Goal: Task Accomplishment & Management: Manage account settings

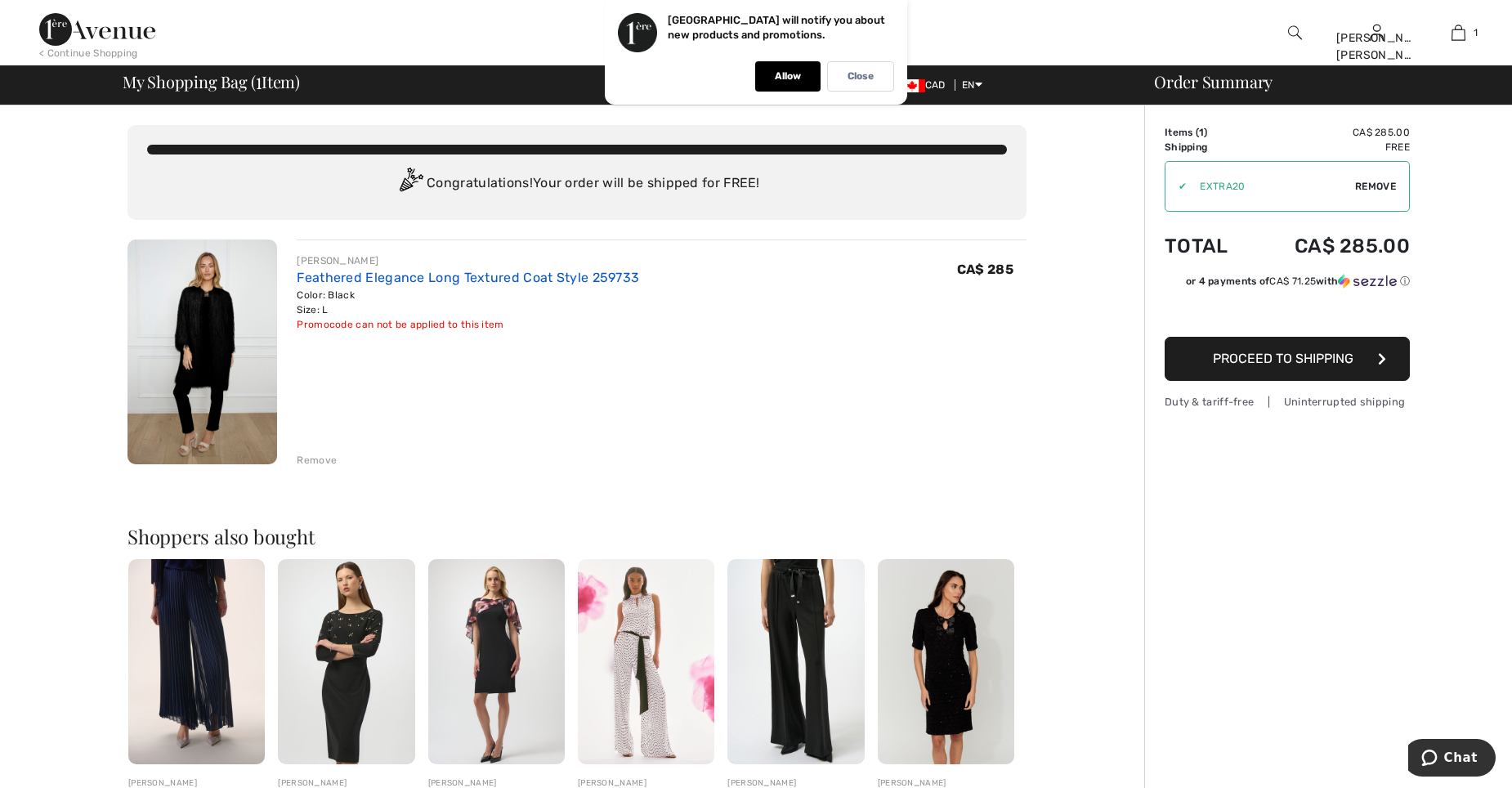
click at [359, 283] on link "Feathered Elegance Long Textured Coat Style 259733" at bounding box center [468, 277] width 342 height 15
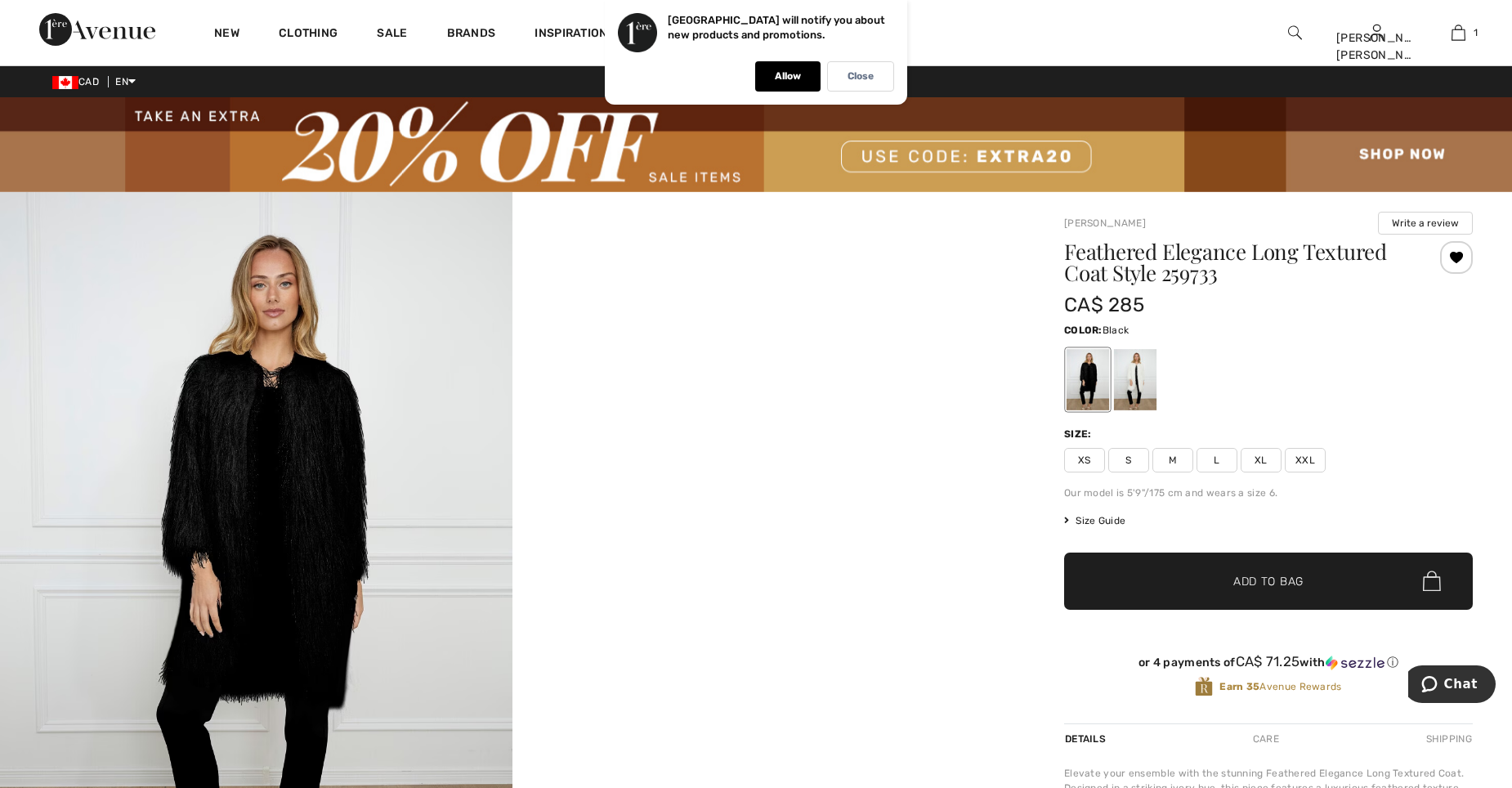
click at [1259, 463] on span "XL" at bounding box center [1261, 460] width 41 height 25
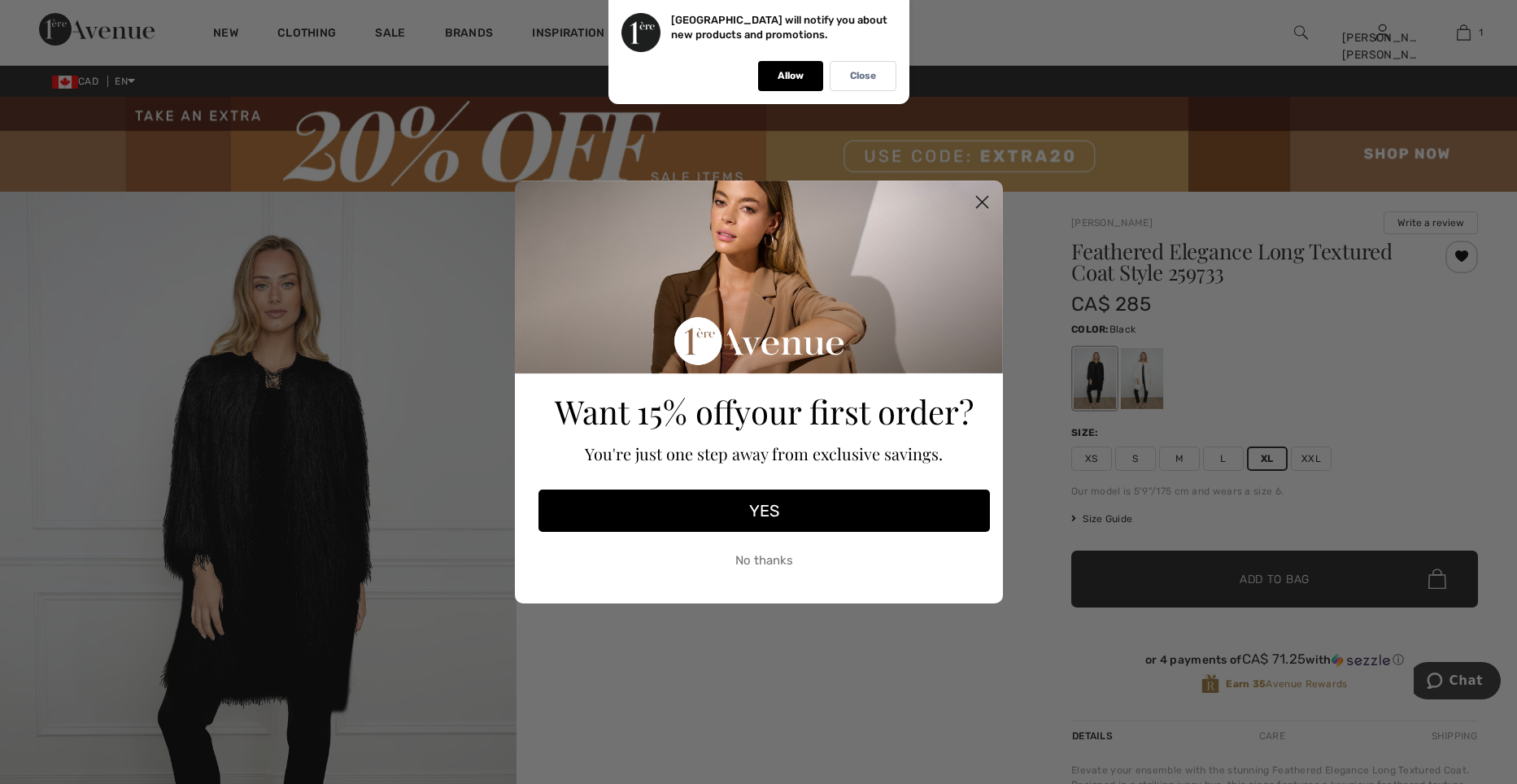
drag, startPoint x: 771, startPoint y: 563, endPoint x: 804, endPoint y: 561, distance: 33.1
click at [776, 563] on button "No thanks" at bounding box center [764, 560] width 451 height 41
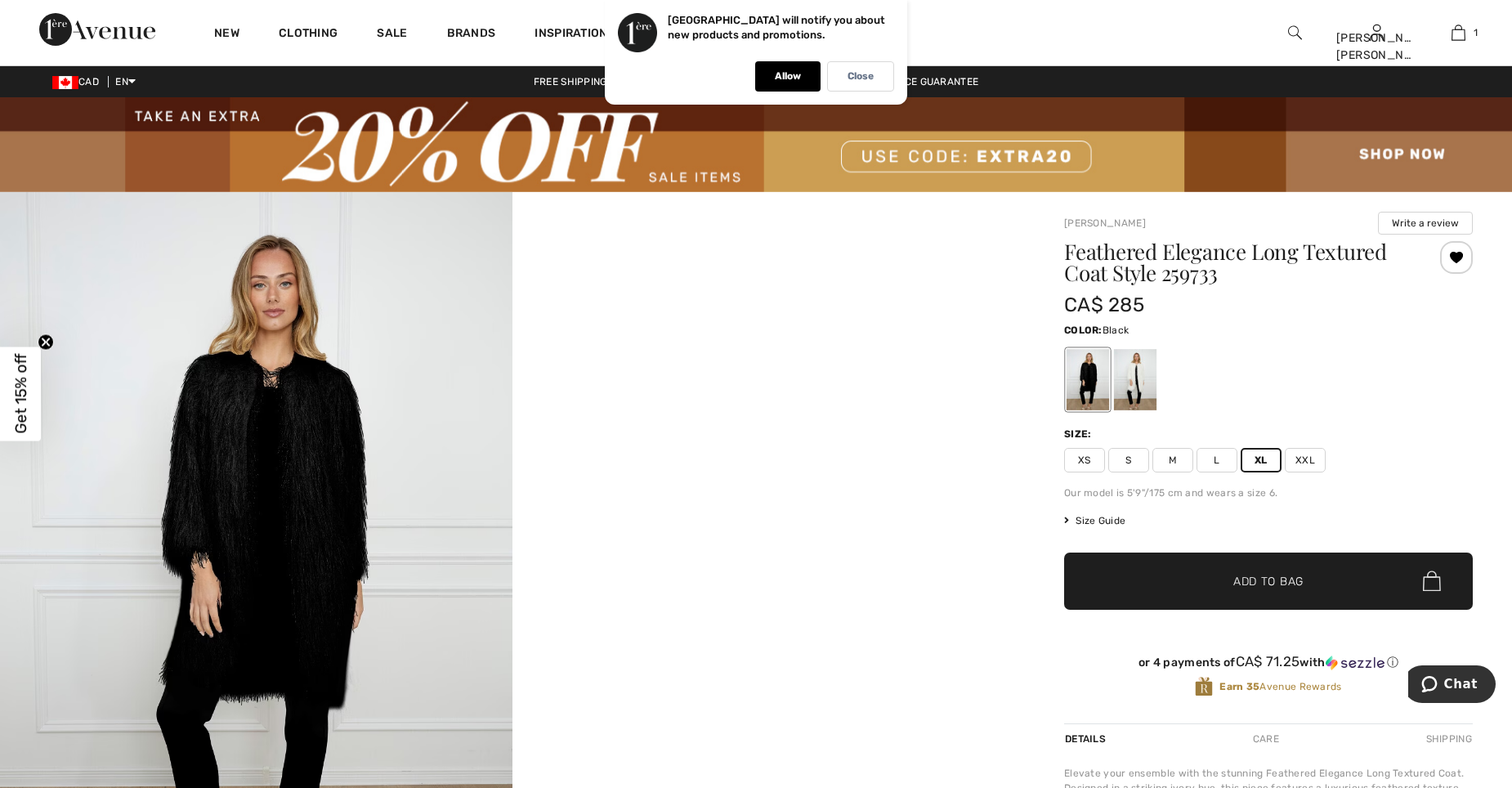
click at [1247, 587] on span "Add to Bag" at bounding box center [1269, 580] width 71 height 17
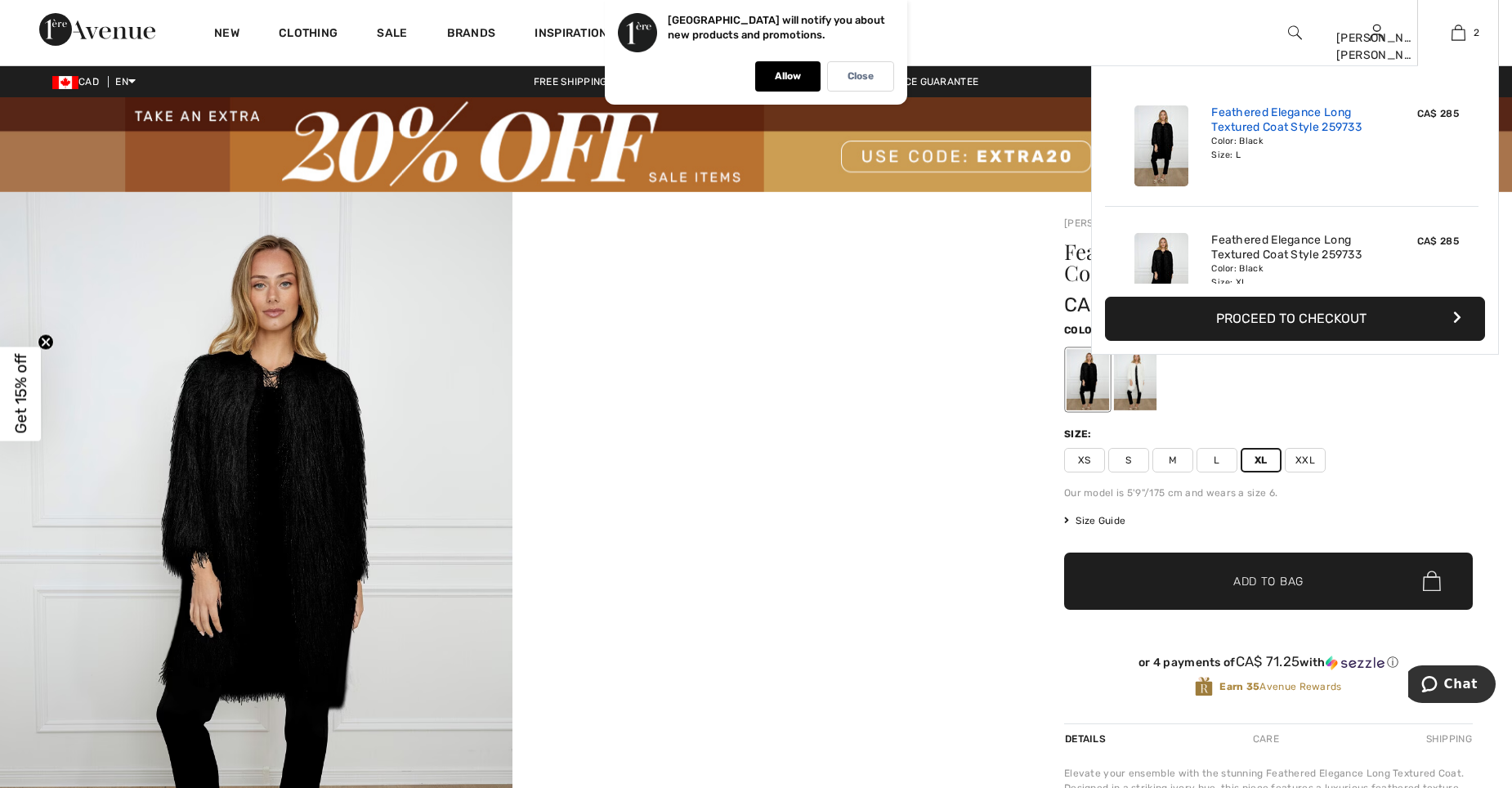
drag, startPoint x: 1260, startPoint y: 132, endPoint x: 1231, endPoint y: 127, distance: 29.4
click at [1231, 127] on link "Feathered Elegance Long Textured Coat Style 259733" at bounding box center [1292, 120] width 161 height 30
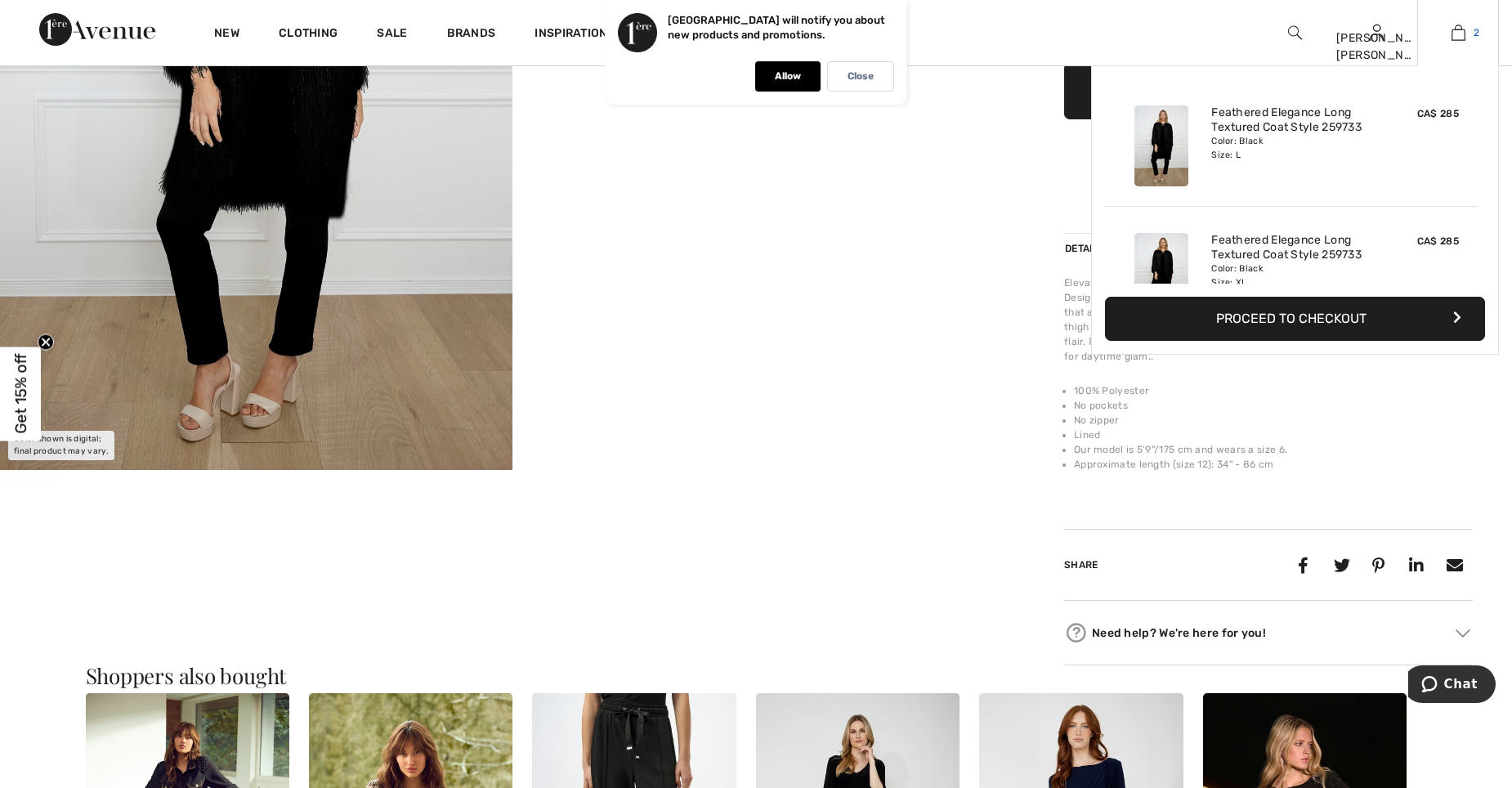
click at [1461, 32] on img at bounding box center [1458, 33] width 14 height 20
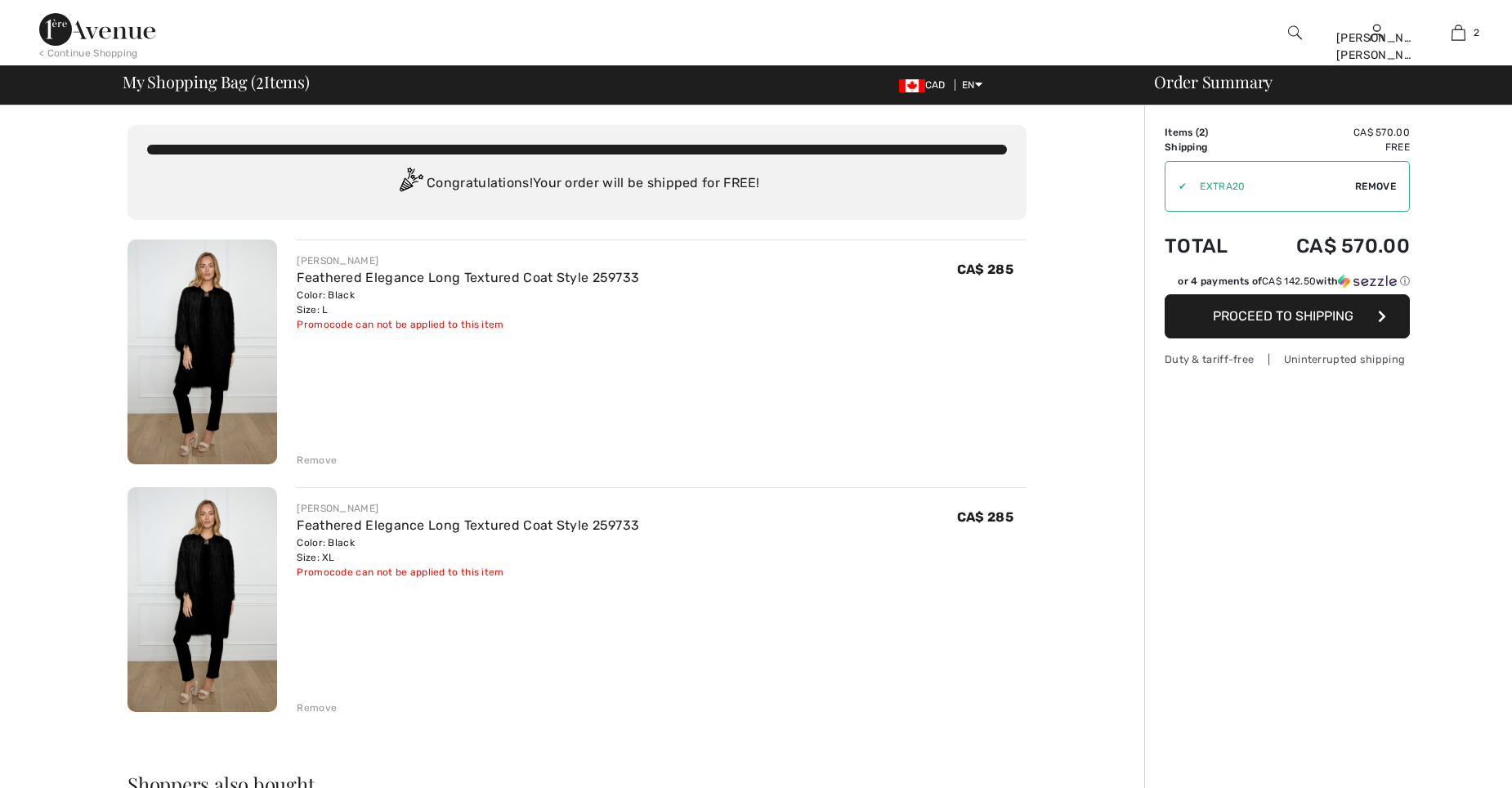
click at [315, 456] on div "Remove" at bounding box center [317, 460] width 40 height 14
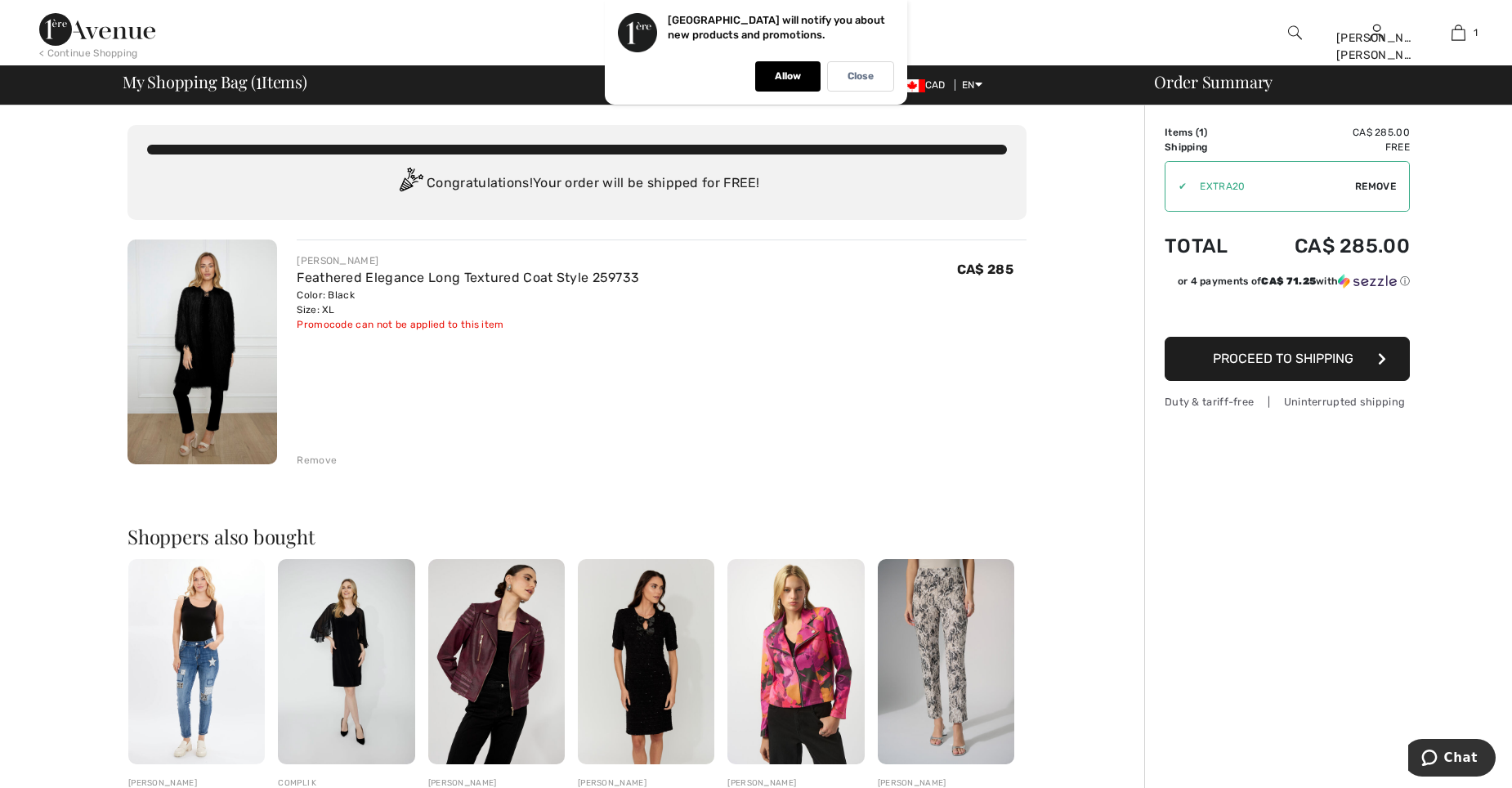
click at [1312, 362] on span "Proceed to Shipping" at bounding box center [1283, 359] width 141 height 15
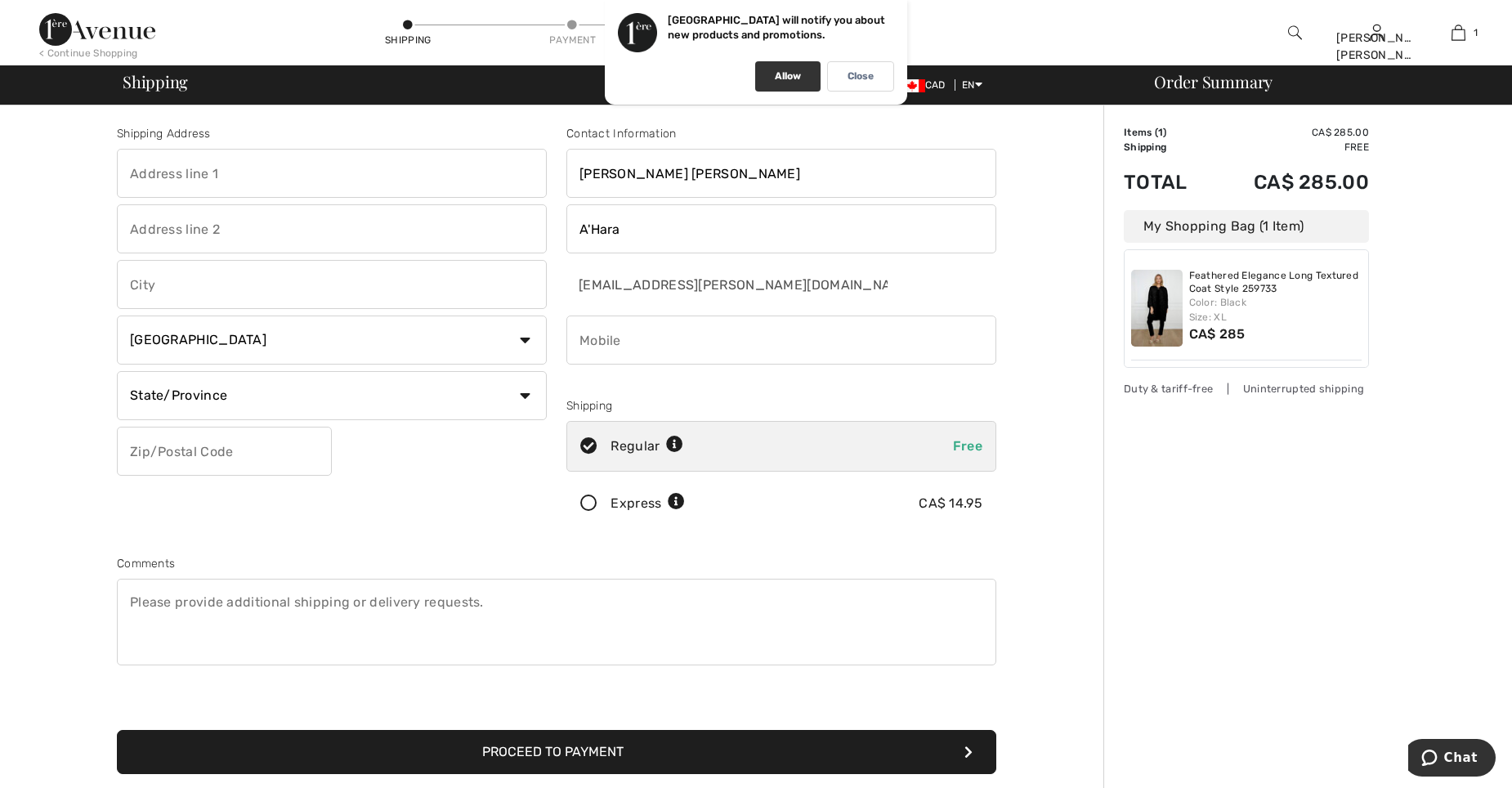
click at [788, 79] on p "Allow" at bounding box center [787, 77] width 26 height 12
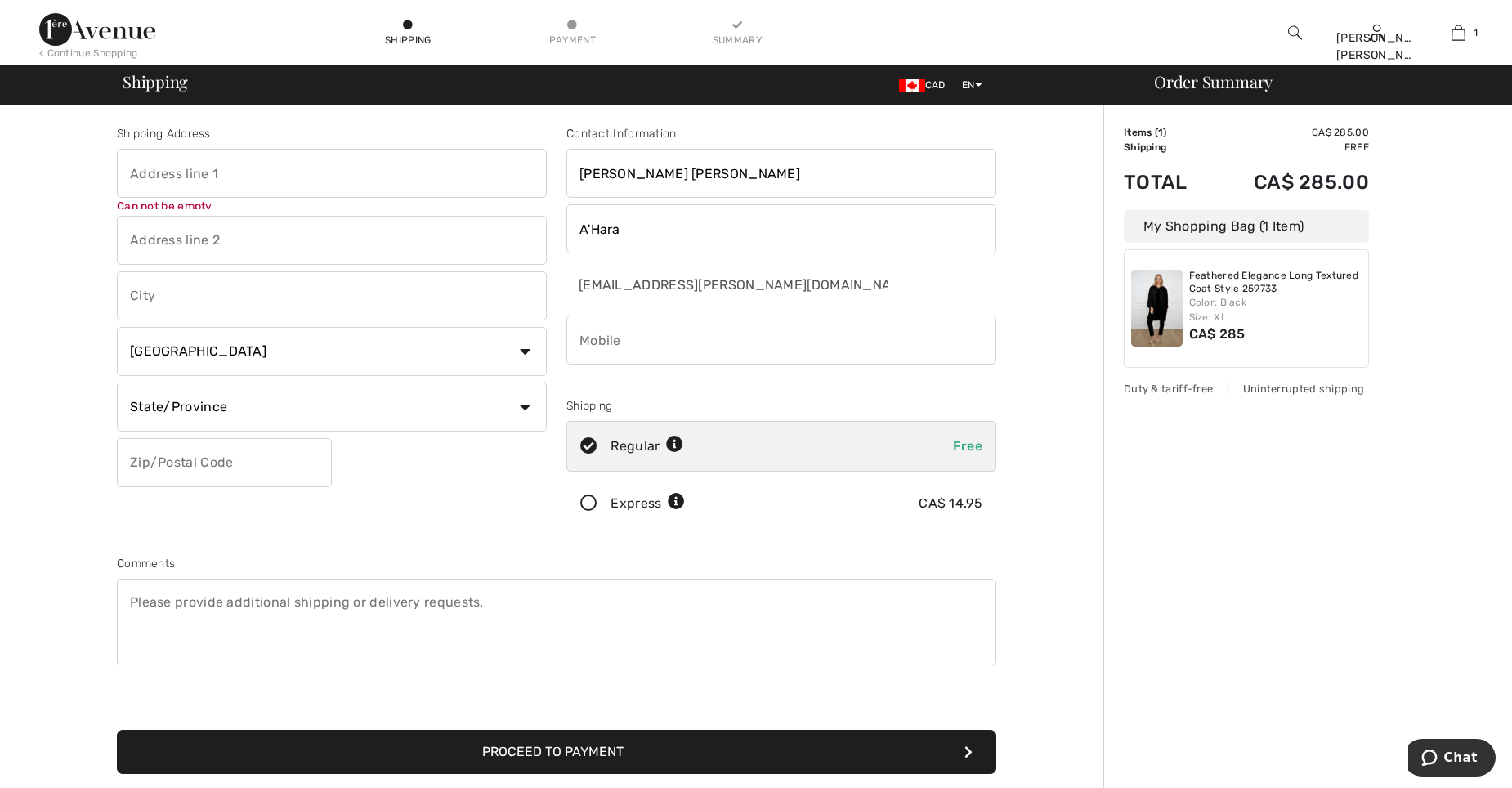
drag, startPoint x: 164, startPoint y: 179, endPoint x: 504, endPoint y: 266, distance: 351.0
click at [504, 266] on div "Shipping Address Can not be empty Country Canada United States Afghanistan Alan…" at bounding box center [332, 330] width 449 height 410
type input "Victoria"
type input "8900 Park Pacific Terrace"
select select "BC"
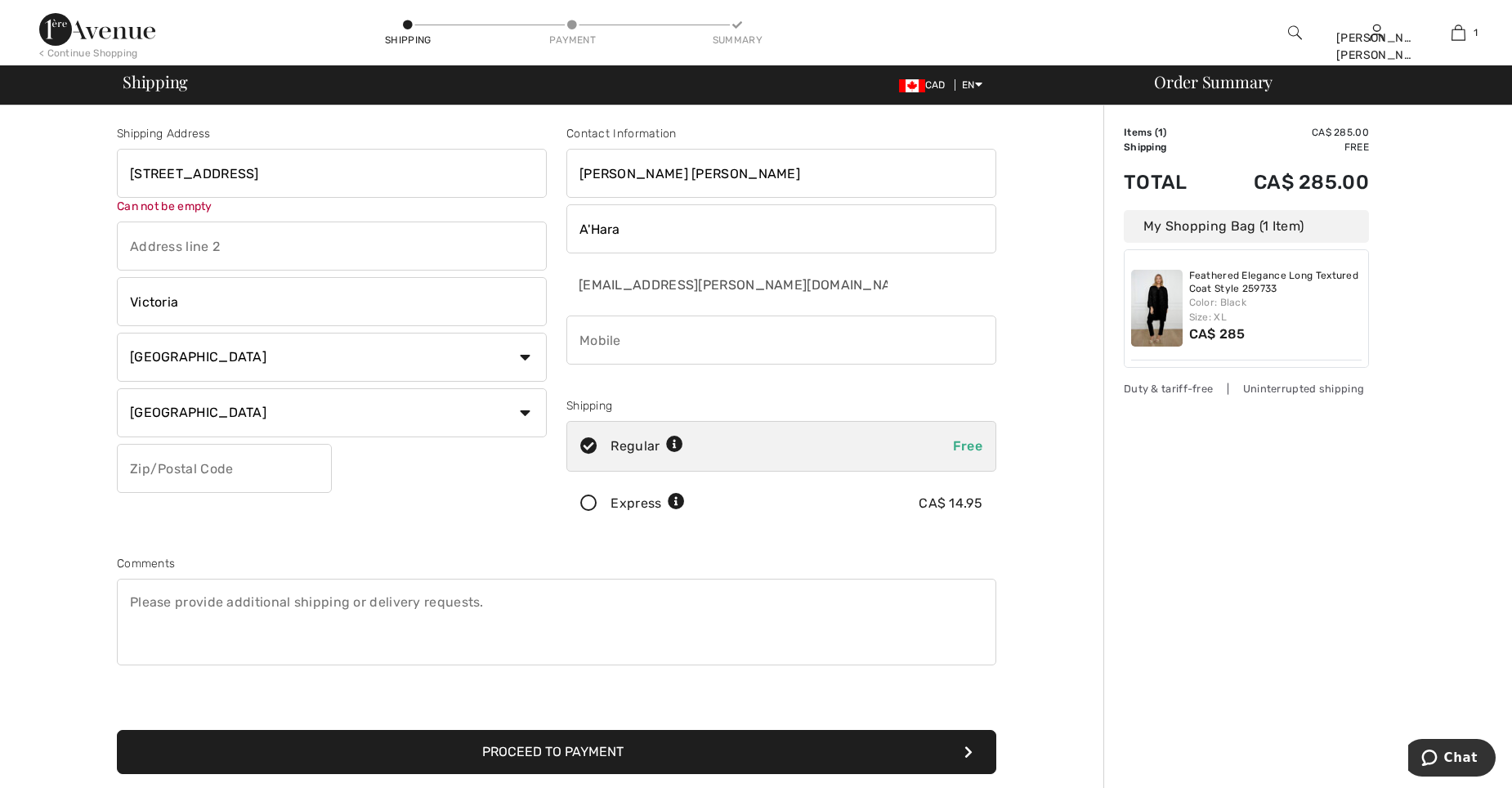
type input "V8L4S1"
type input "2508893373"
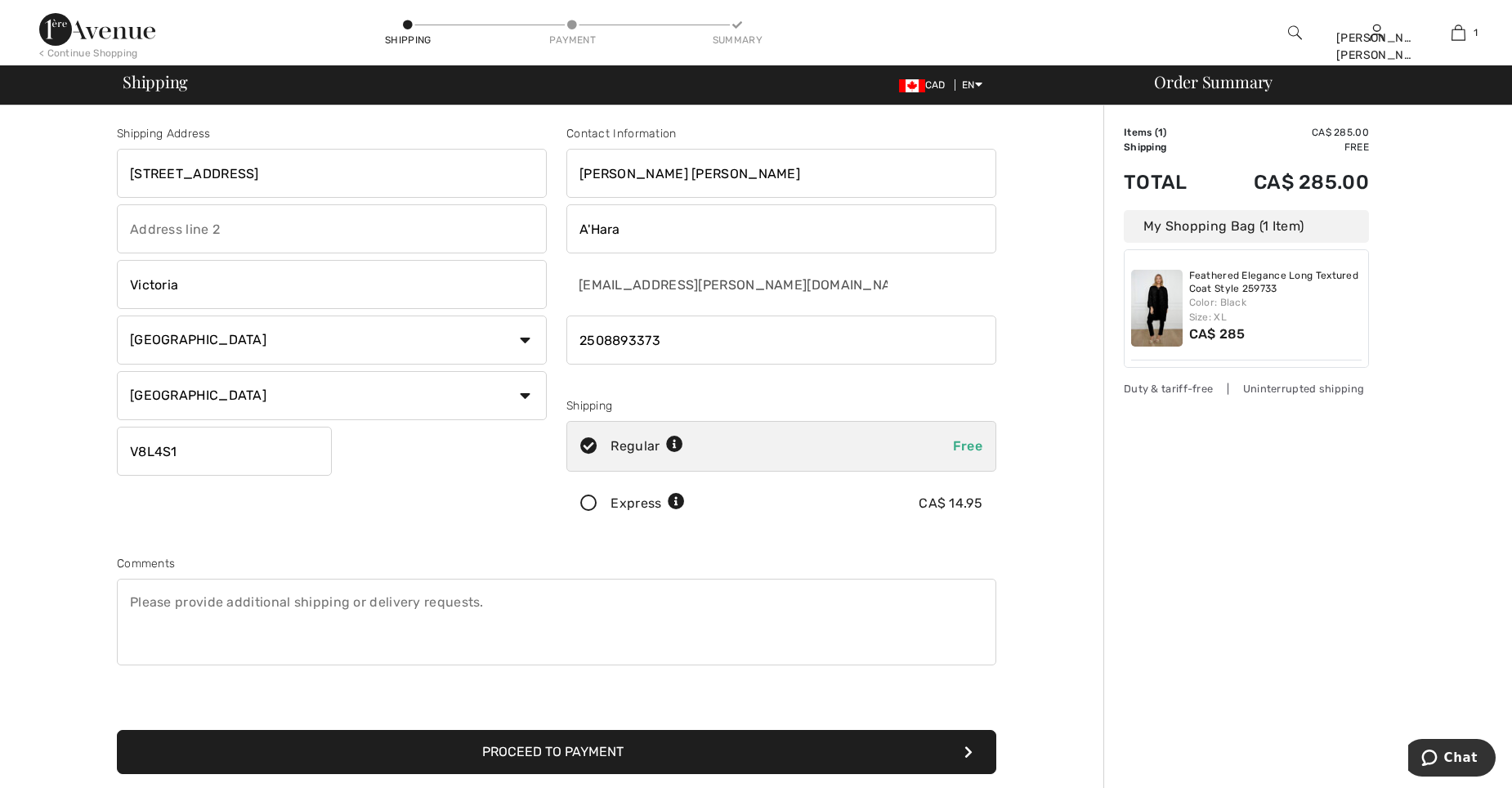
click at [583, 755] on button "Proceed to Payment" at bounding box center [557, 752] width 880 height 44
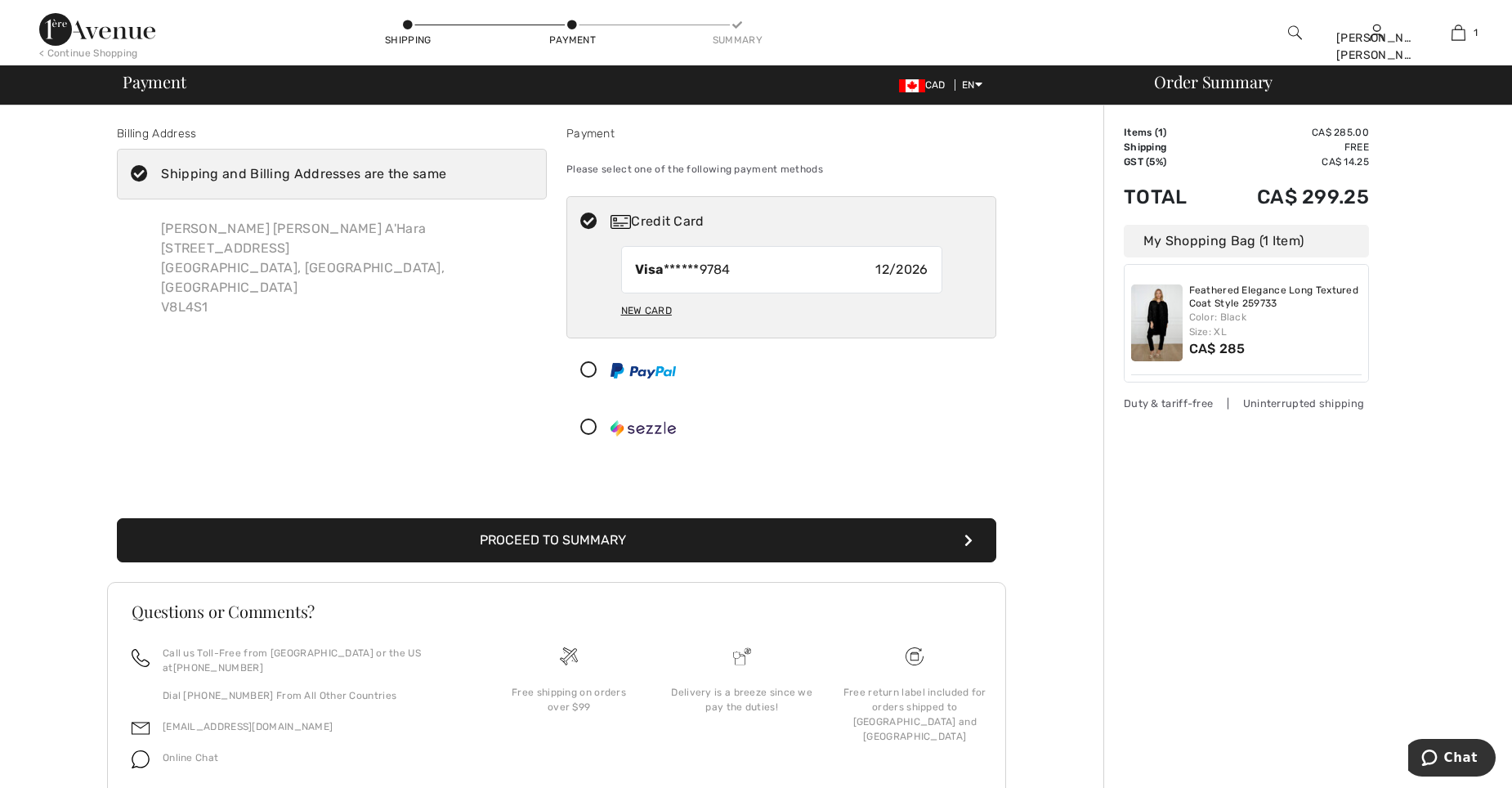
click at [497, 543] on button "Proceed to Summary" at bounding box center [557, 540] width 880 height 44
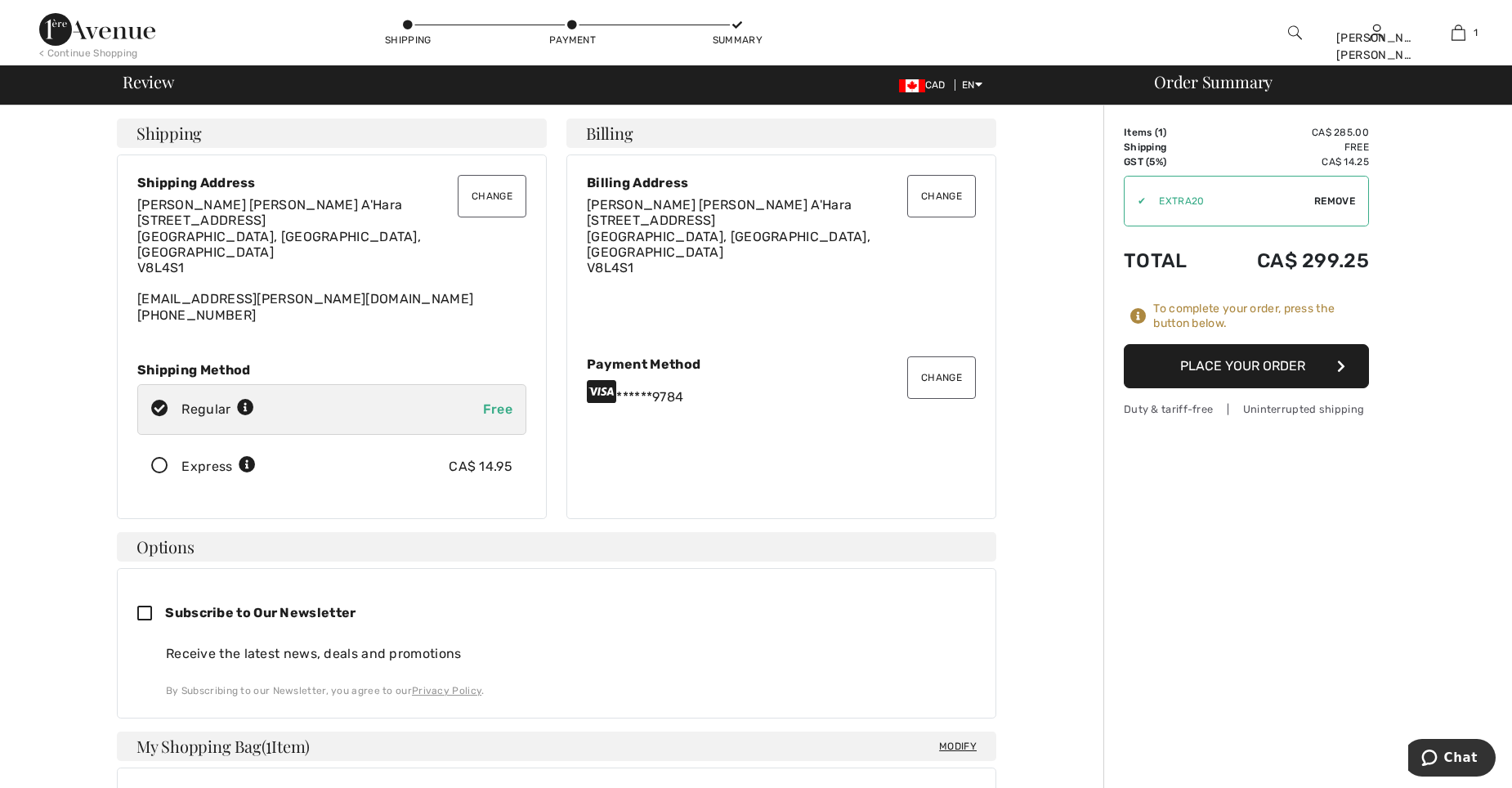
click at [1250, 376] on button "Place Your Order" at bounding box center [1246, 366] width 245 height 44
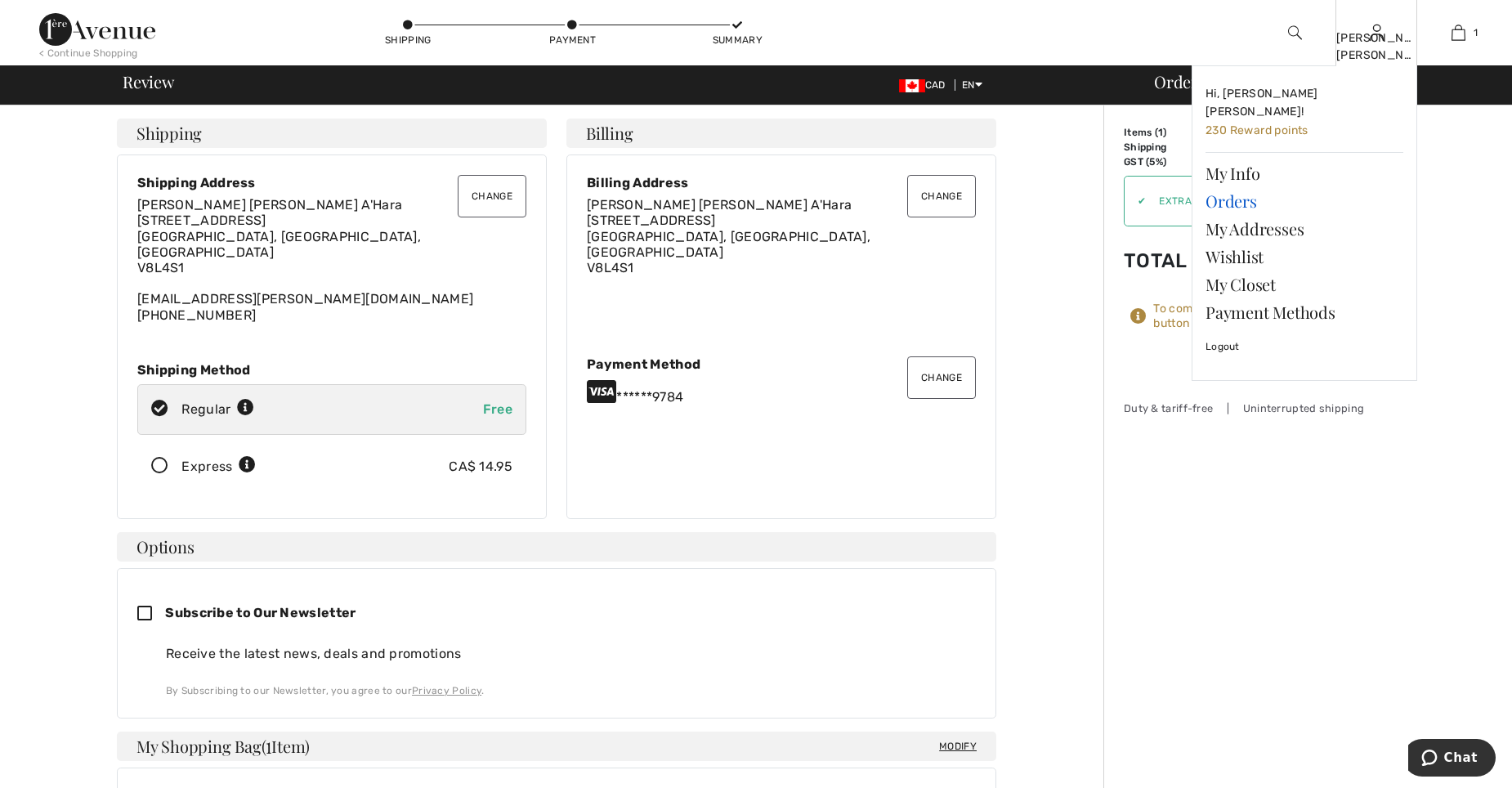
click at [1234, 187] on link "Orders" at bounding box center [1304, 201] width 198 height 28
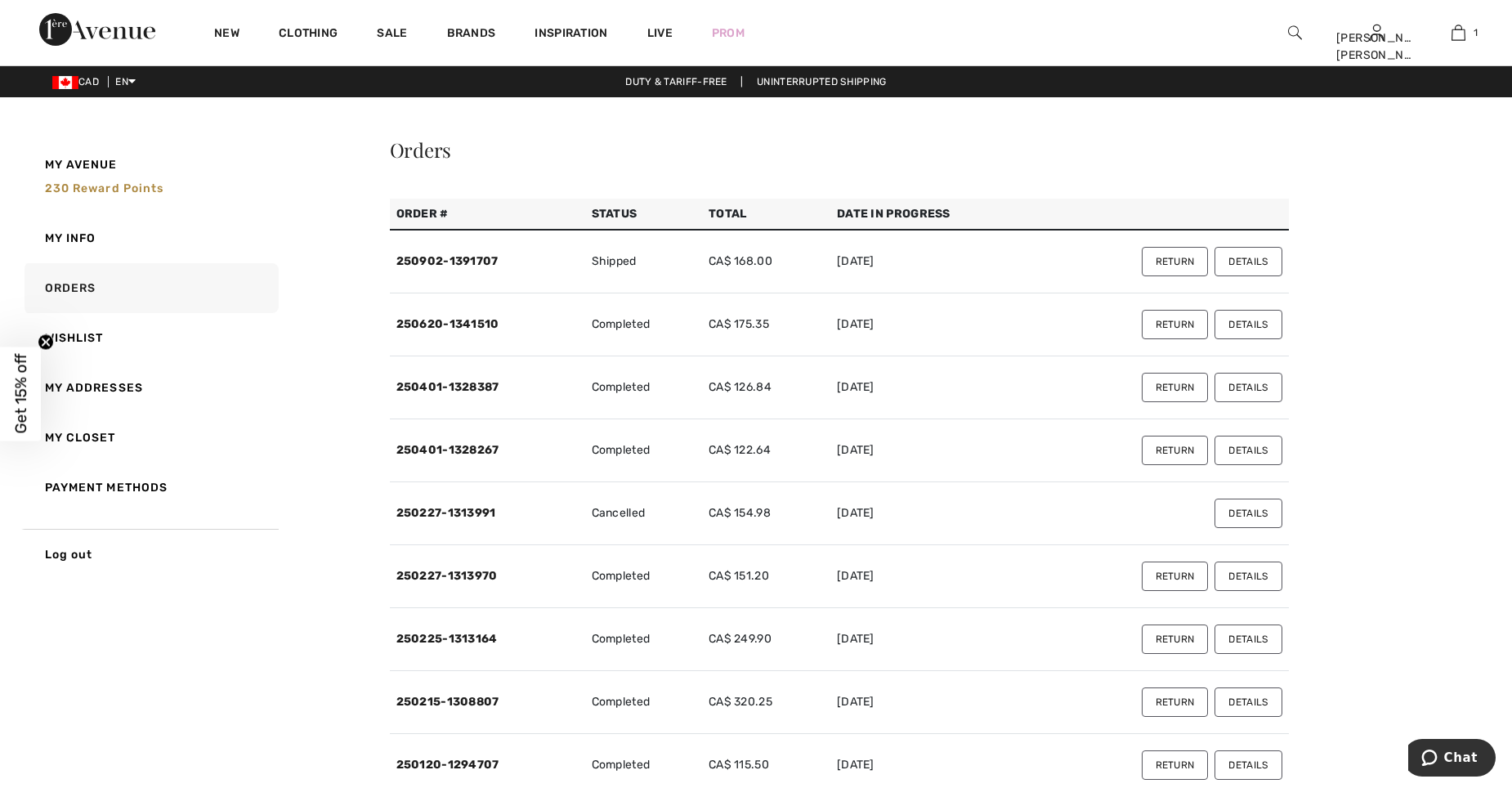
click at [617, 267] on td "Shipped" at bounding box center [644, 261] width 117 height 64
click at [449, 263] on link "250902-1391707" at bounding box center [448, 261] width 102 height 14
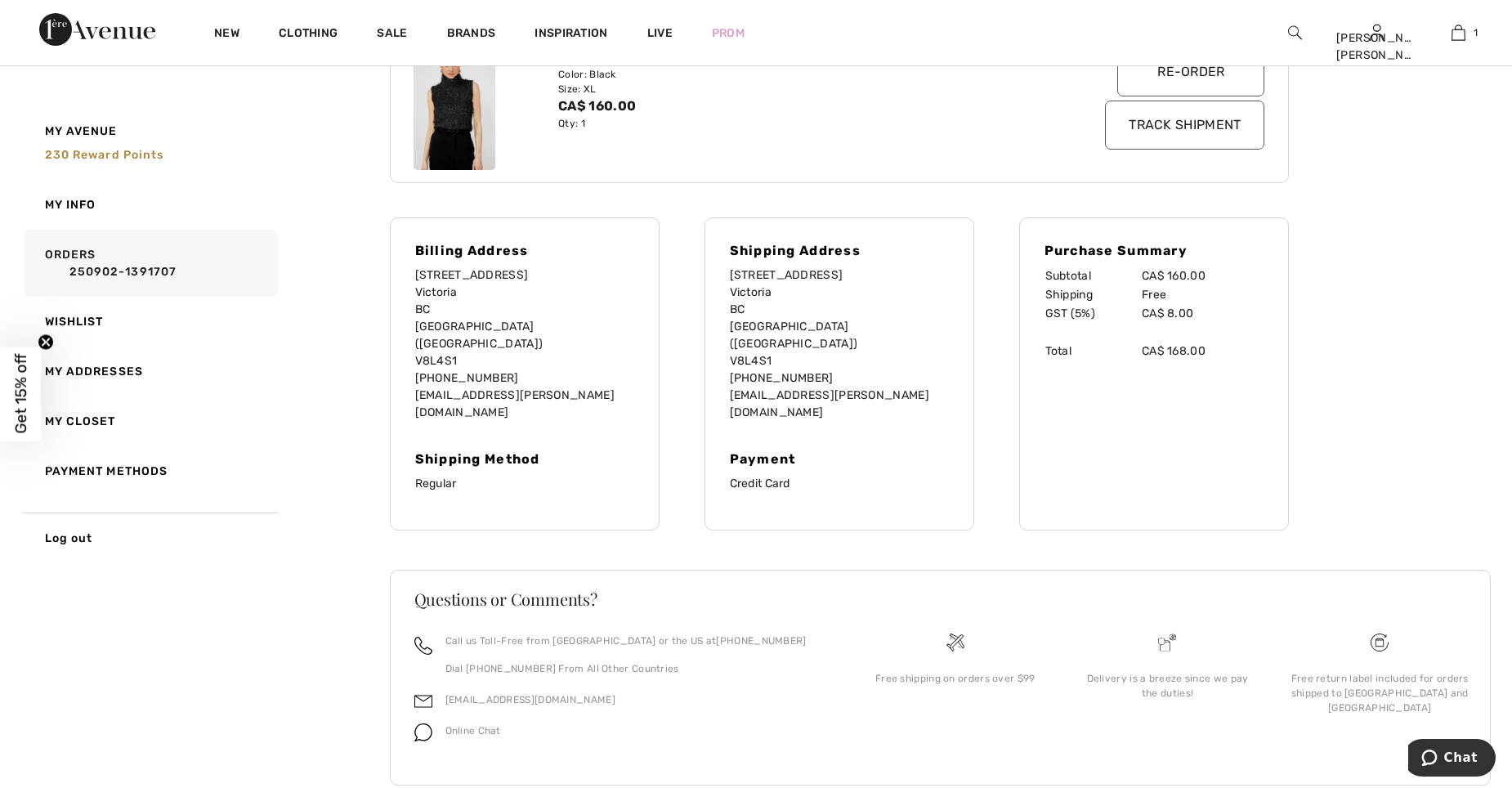
scroll to position [347, 0]
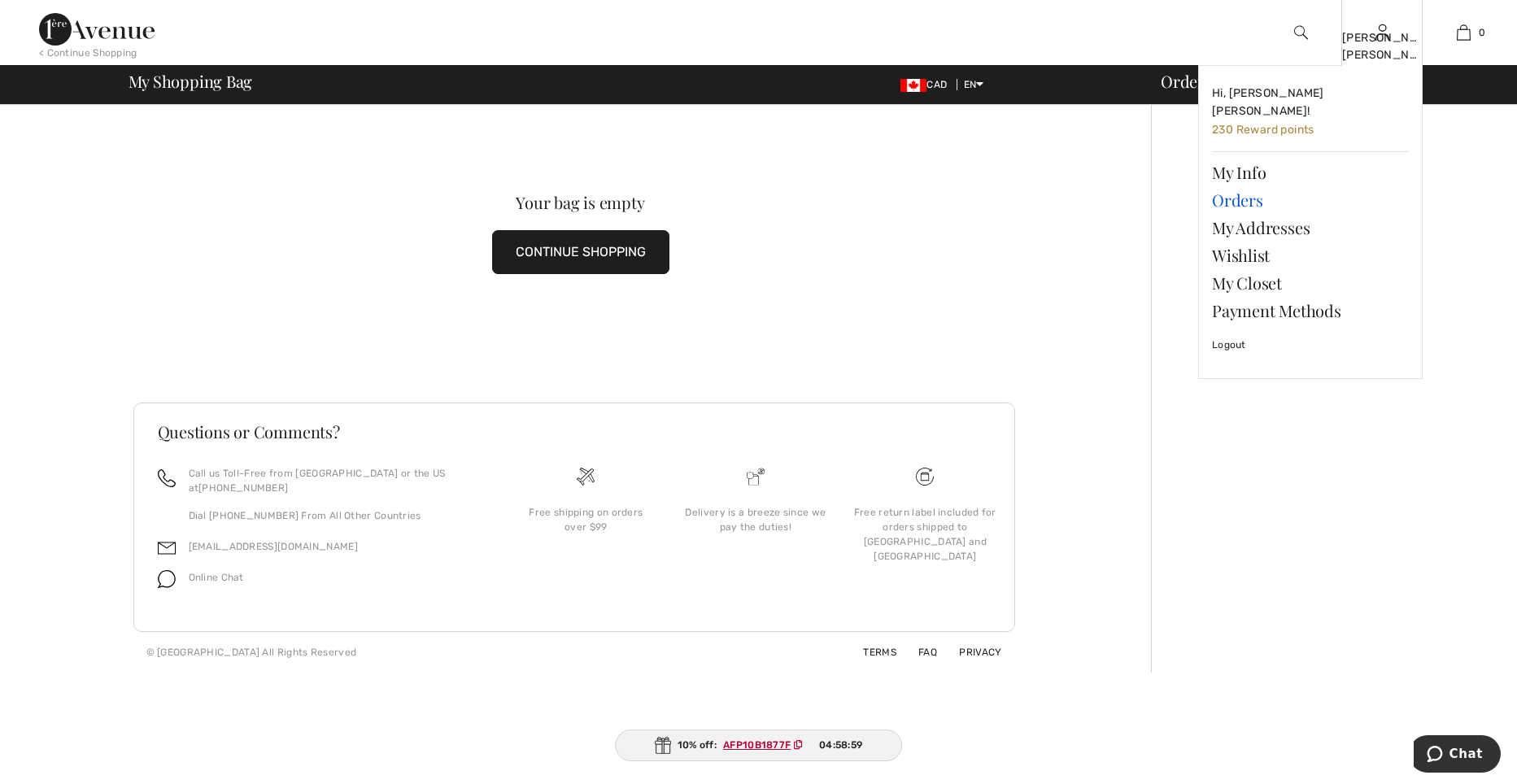
click at [1242, 189] on link "Orders" at bounding box center [1310, 200] width 197 height 28
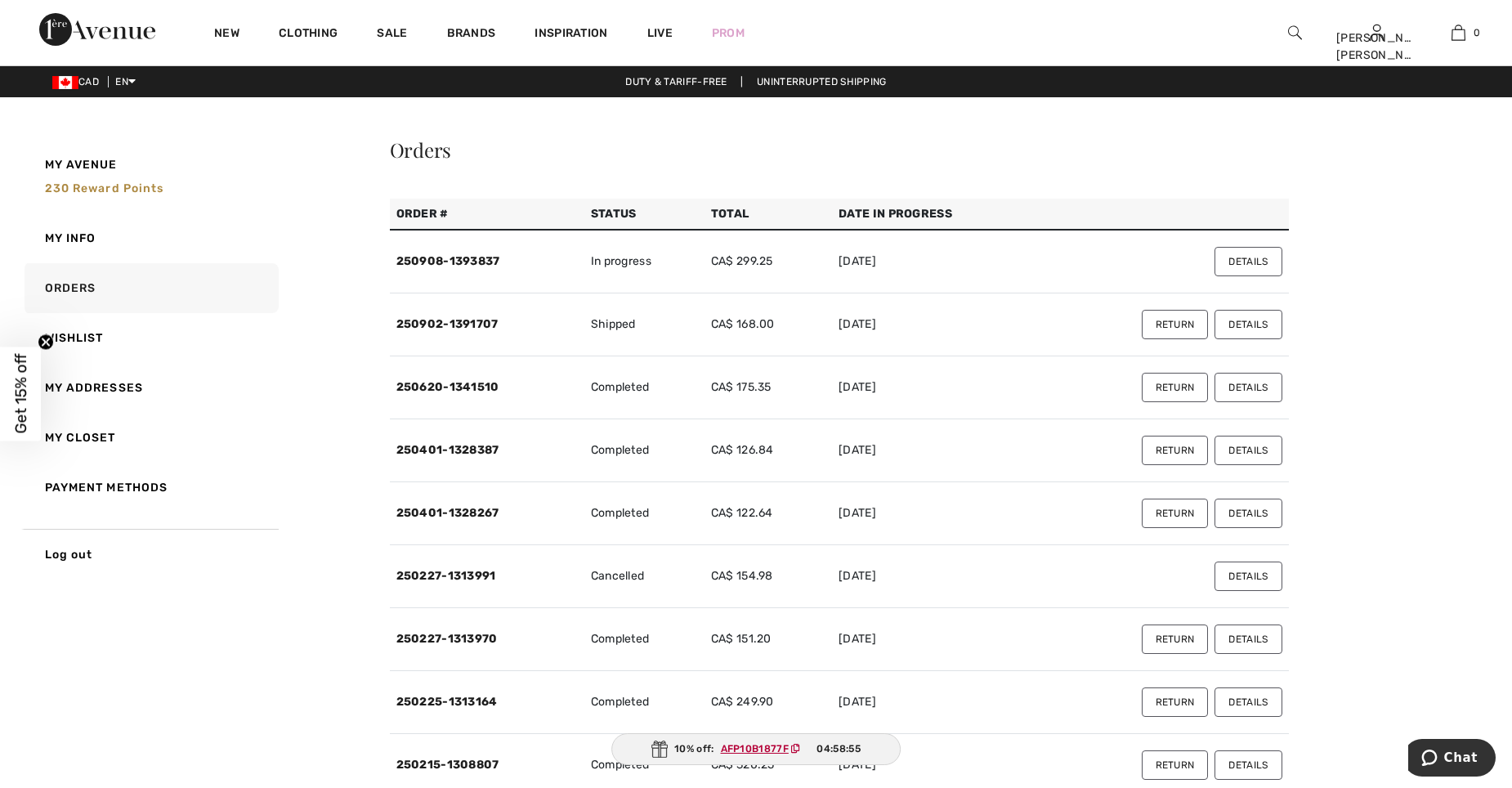
click at [1174, 331] on button "Return" at bounding box center [1175, 324] width 67 height 30
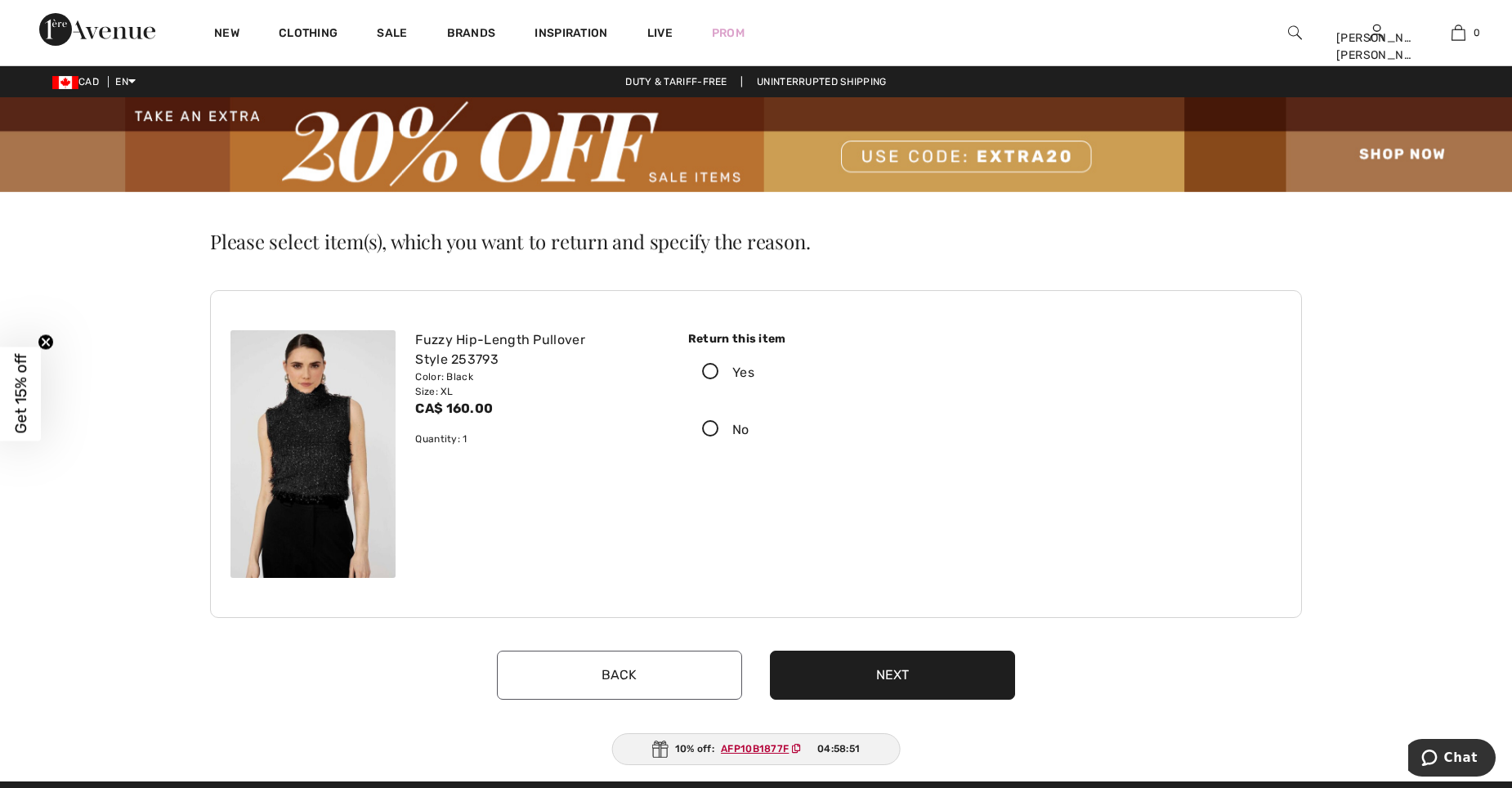
click at [712, 369] on icon at bounding box center [711, 372] width 43 height 17
click at [755, 369] on input "Yes" at bounding box center [759, 372] width 11 height 49
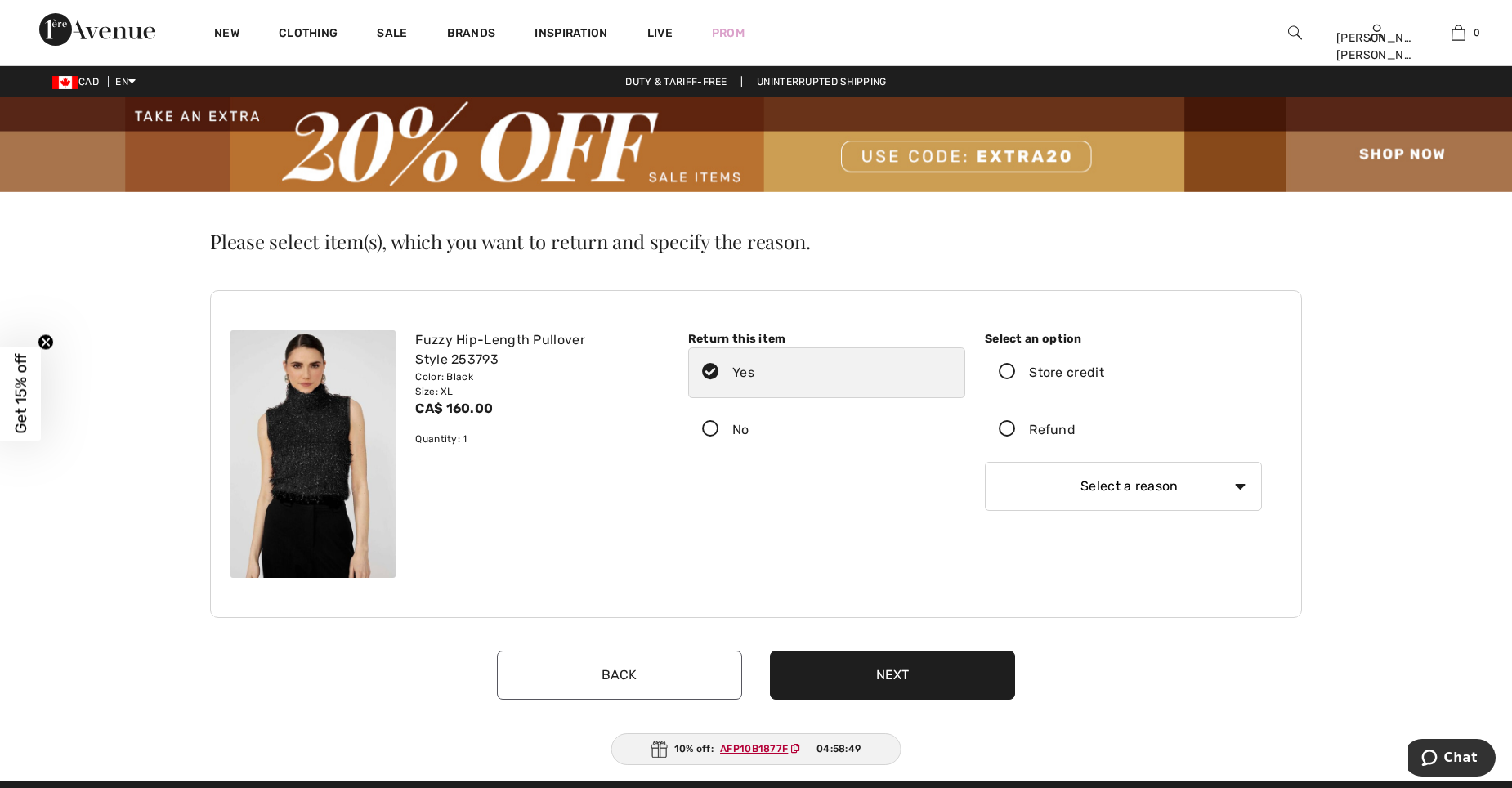
click at [1008, 426] on icon at bounding box center [1007, 429] width 43 height 17
click at [1076, 426] on input "Refund" at bounding box center [1081, 429] width 11 height 49
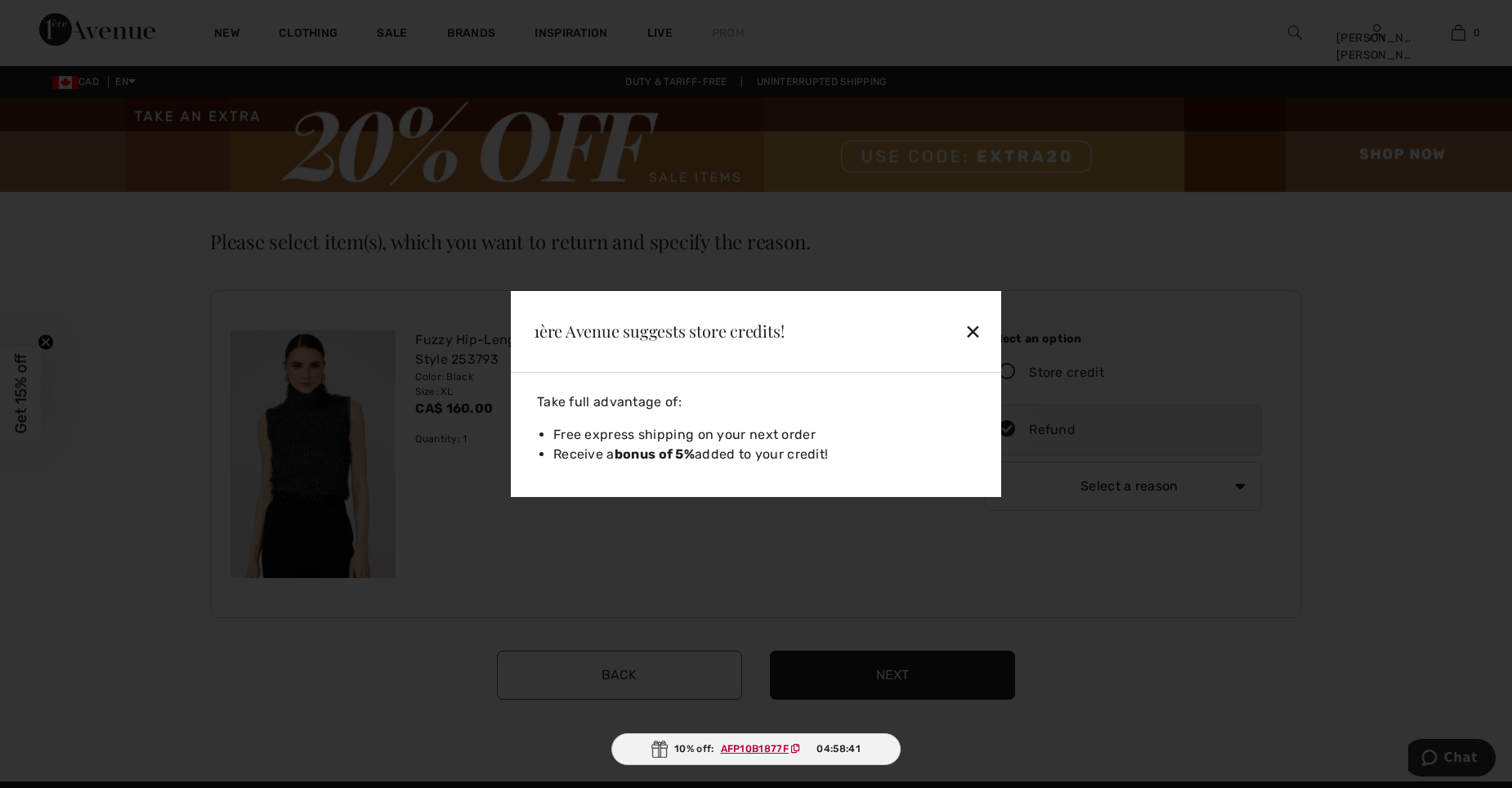
click at [972, 335] on div "✕" at bounding box center [934, 331] width 106 height 34
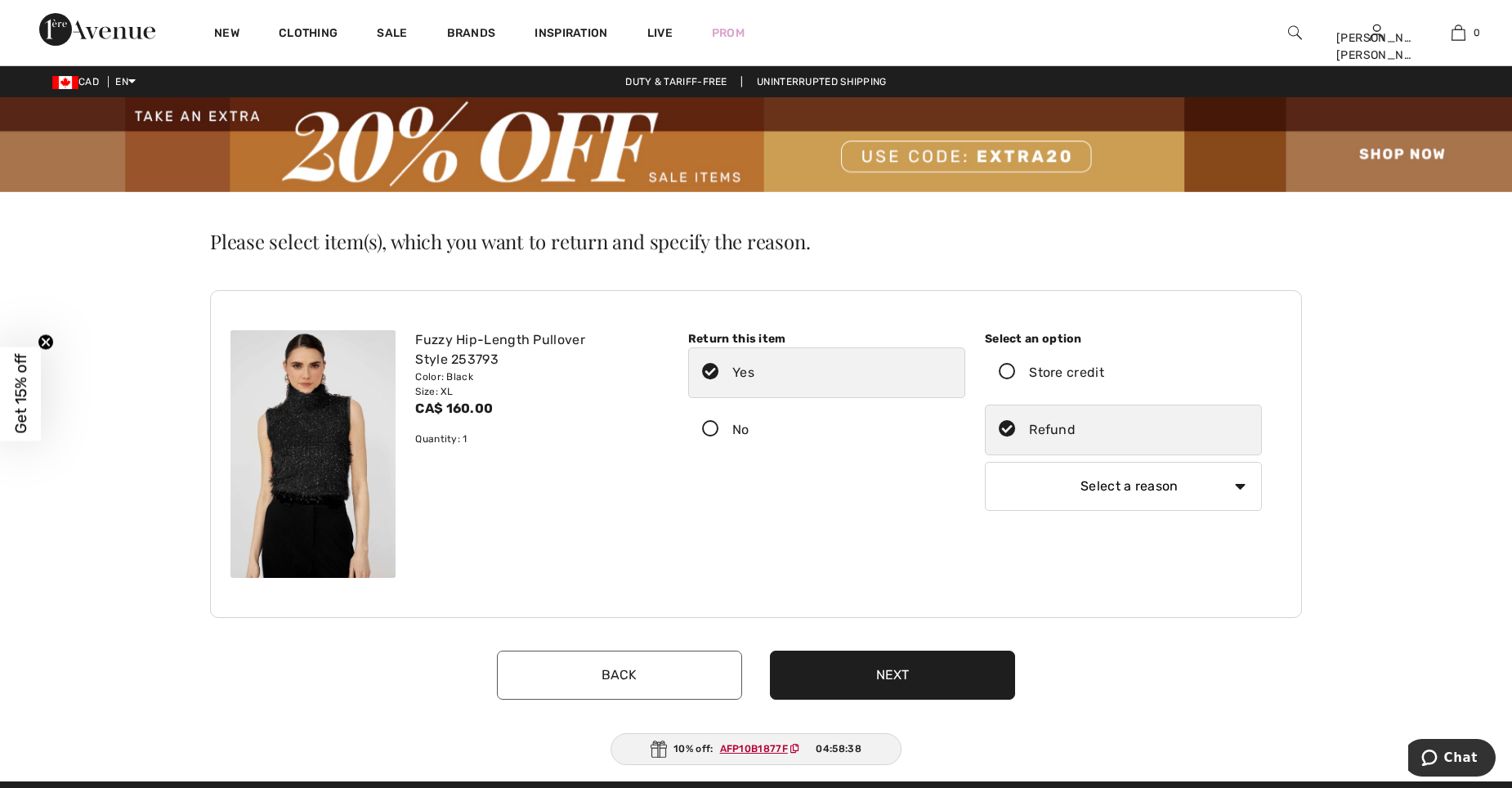
click at [1241, 485] on select "Select a reason I received the wrong product or size My order arrived too late …" at bounding box center [1124, 486] width 277 height 49
select select "4"
click at [985, 462] on select "Select a reason I received the wrong product or size My order arrived too late …" at bounding box center [1124, 486] width 277 height 49
click at [911, 681] on button "Next" at bounding box center [892, 674] width 245 height 49
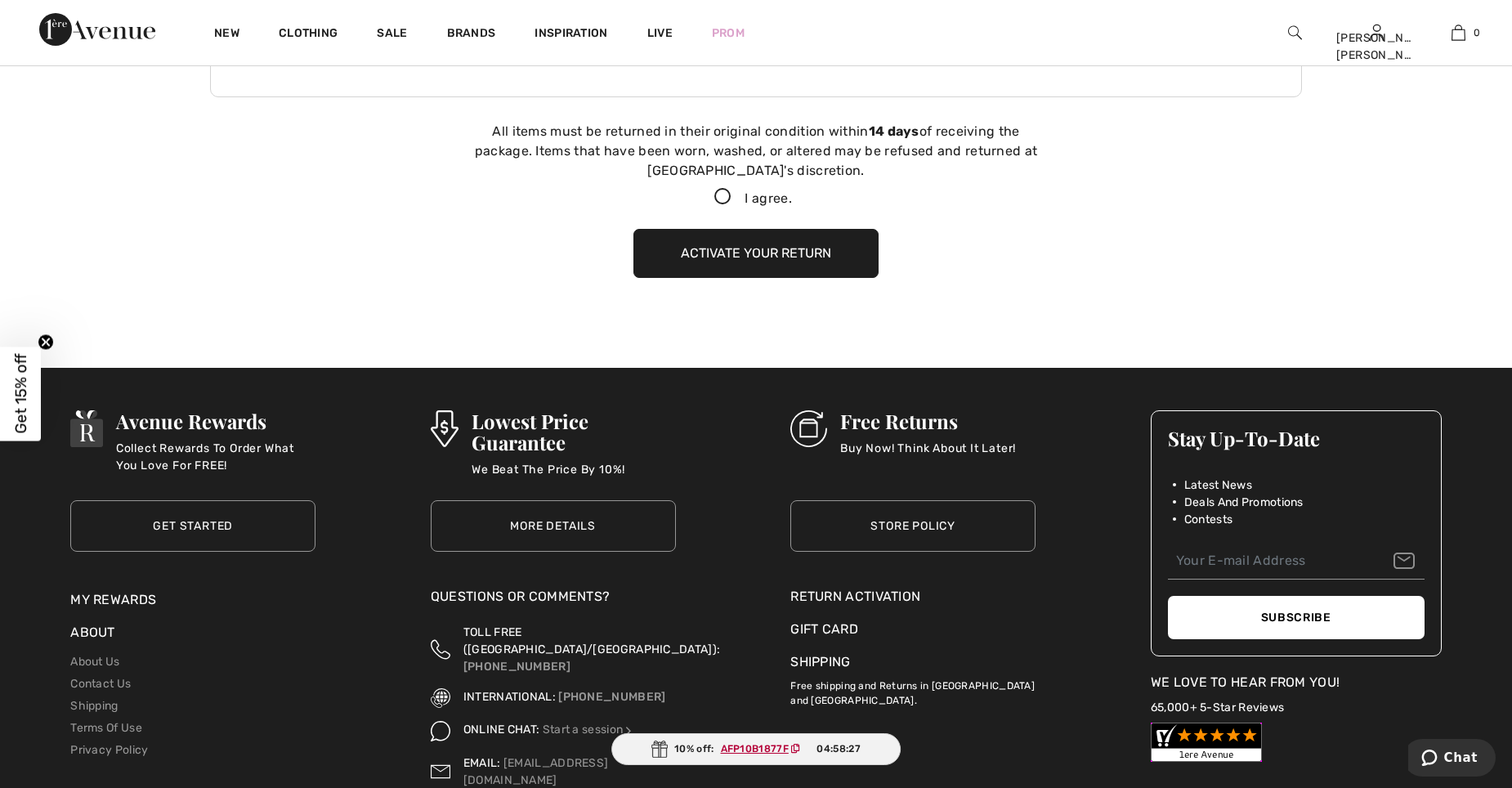
scroll to position [544, 0]
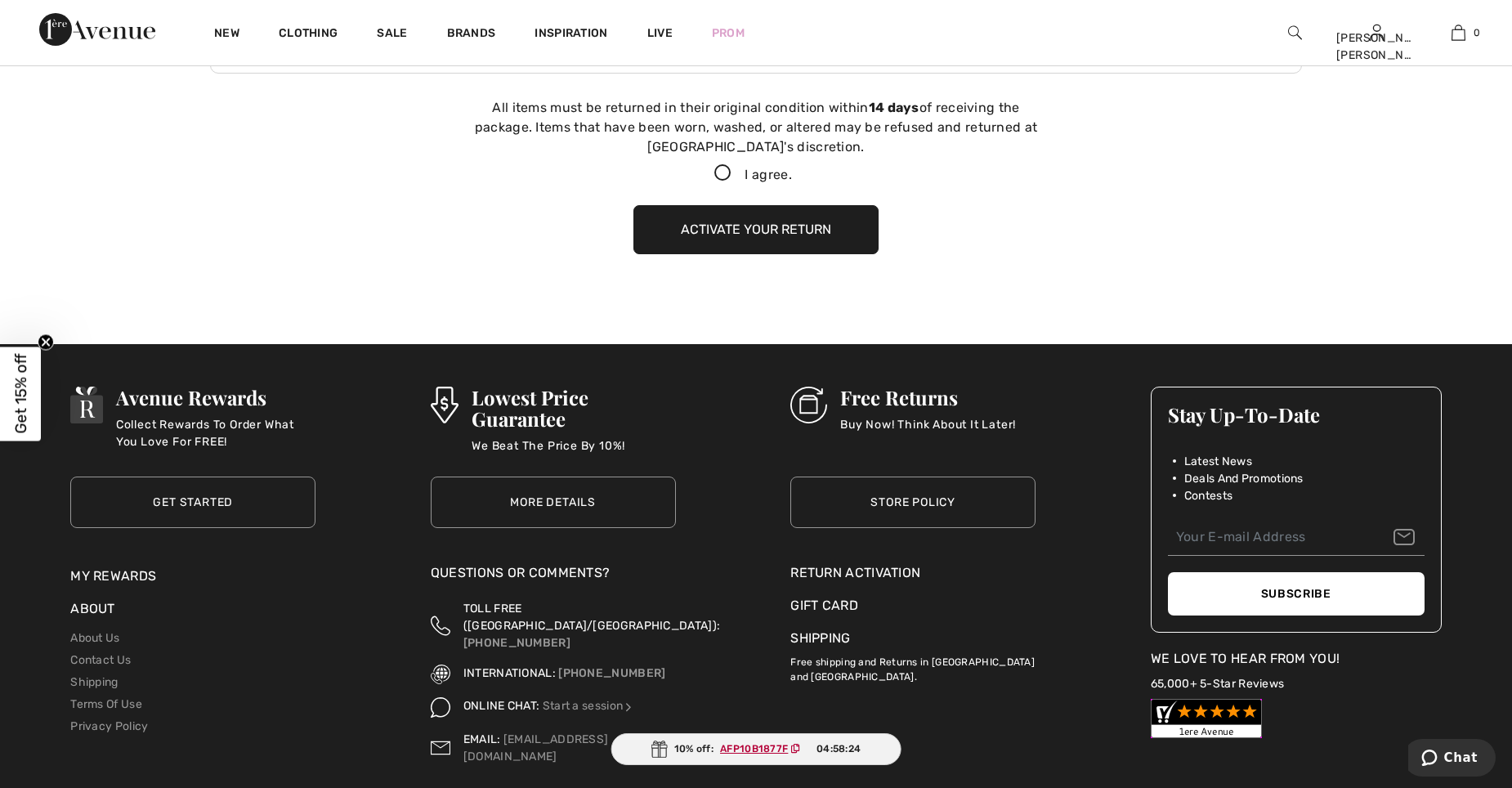
click at [718, 182] on icon at bounding box center [722, 174] width 43 height 17
click at [792, 179] on input "I agree." at bounding box center [797, 173] width 11 height 11
checkbox input "true"
click at [760, 240] on button "Activate your return" at bounding box center [756, 230] width 245 height 49
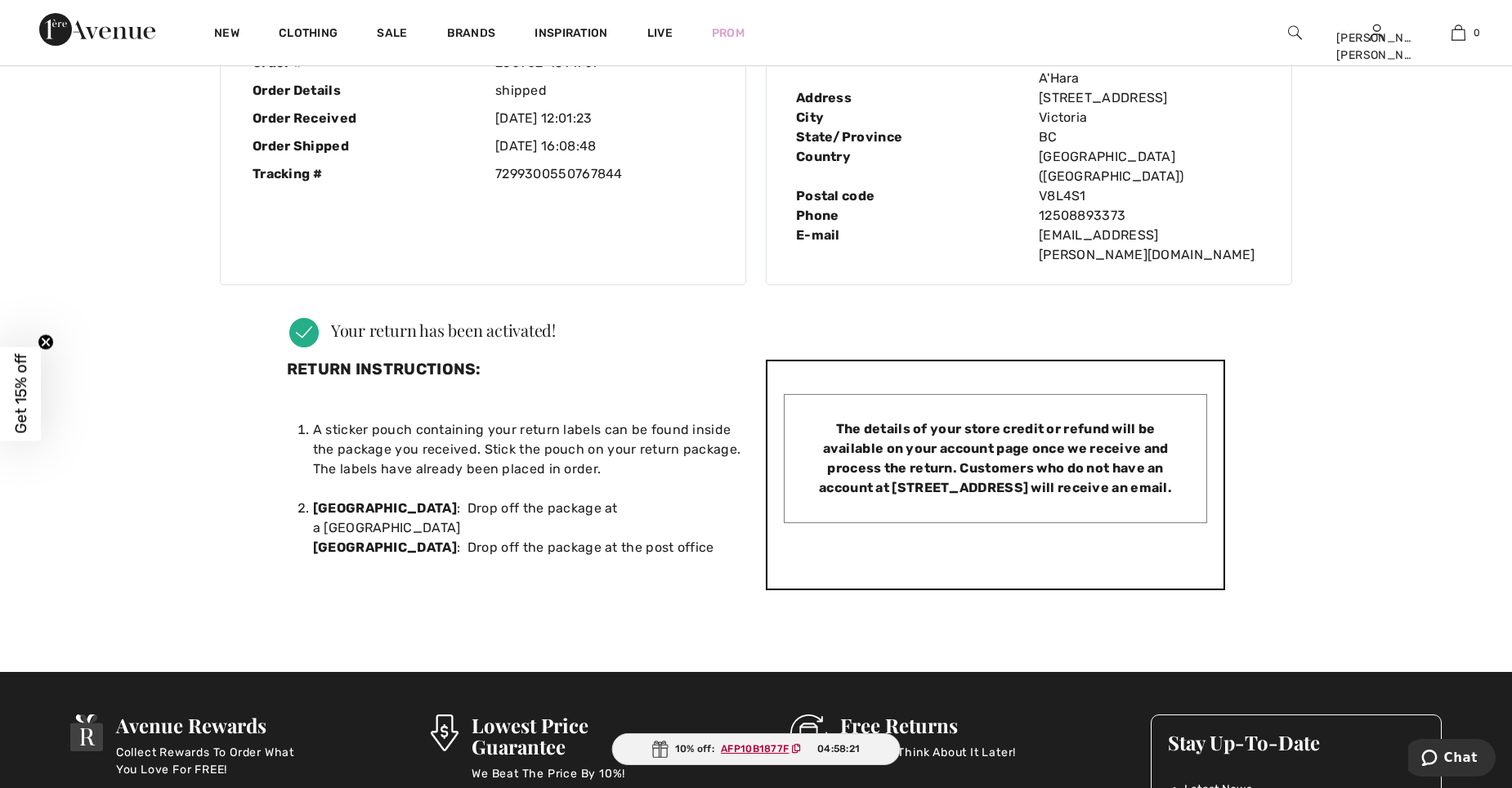
scroll to position [0, 0]
